Goal: Use online tool/utility

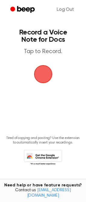
click at [40, 79] on span "button" at bounding box center [43, 74] width 17 height 17
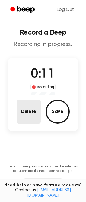
click at [34, 106] on button "Delete" at bounding box center [29, 112] width 24 height 24
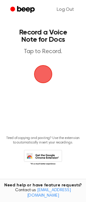
click at [41, 78] on span "button" at bounding box center [43, 74] width 17 height 17
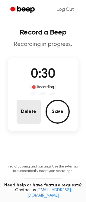
click at [32, 112] on button "Delete" at bounding box center [29, 112] width 24 height 24
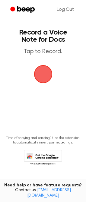
click at [43, 74] on span "button" at bounding box center [43, 74] width 17 height 17
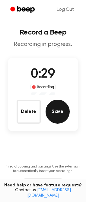
click at [56, 108] on button "Save" at bounding box center [57, 112] width 24 height 24
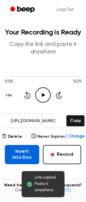
click at [26, 158] on button "Insert into Doc" at bounding box center [22, 154] width 34 height 19
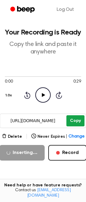
click at [76, 122] on button "Copy" at bounding box center [75, 120] width 18 height 11
